Goal: Navigation & Orientation: Go to known website

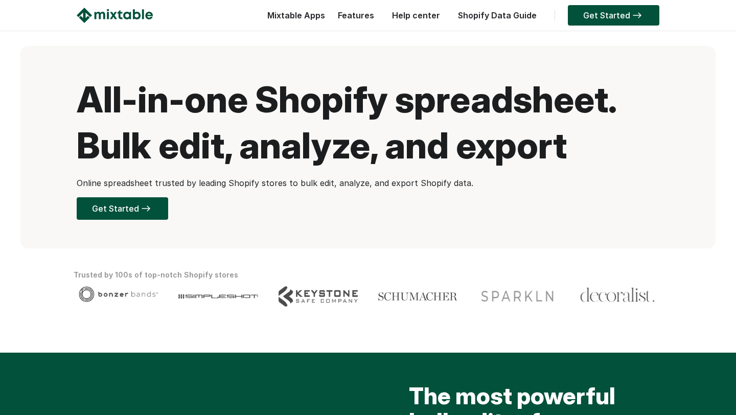
click at [349, 18] on link "Features" at bounding box center [356, 15] width 47 height 10
click at [131, 12] on img at bounding box center [115, 15] width 76 height 15
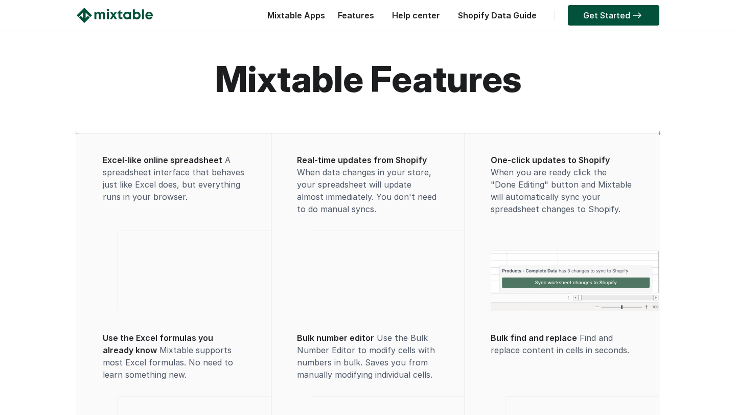
click at [491, 20] on div "Shopify Data Guide" at bounding box center [495, 18] width 94 height 20
click at [488, 16] on link "Shopify Data Guide" at bounding box center [497, 15] width 89 height 10
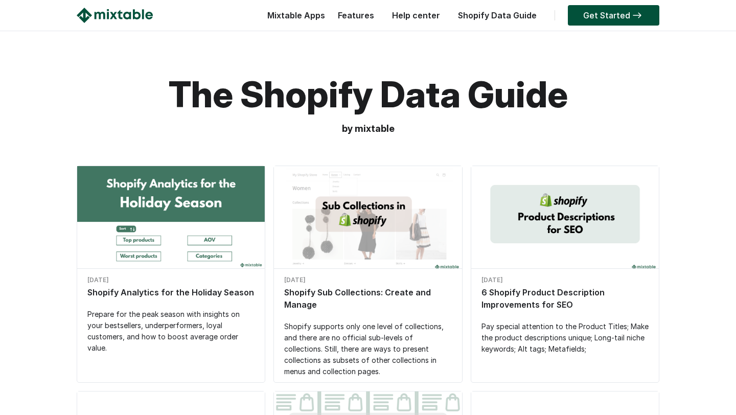
click at [566, 14] on div "Get Started" at bounding box center [611, 18] width 97 height 20
click at [581, 13] on link "Get Started" at bounding box center [614, 15] width 92 height 20
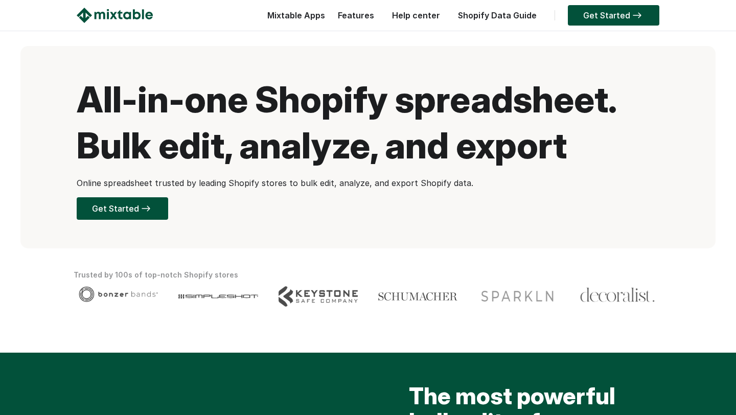
click at [131, 12] on img at bounding box center [115, 15] width 76 height 15
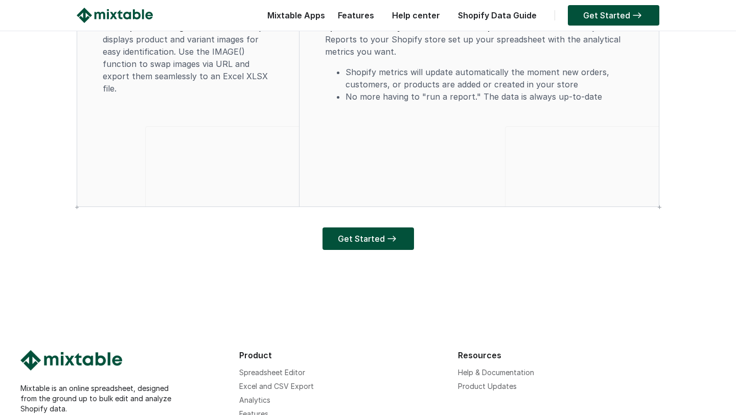
scroll to position [3173, 0]
